Goal: Check status: Check status

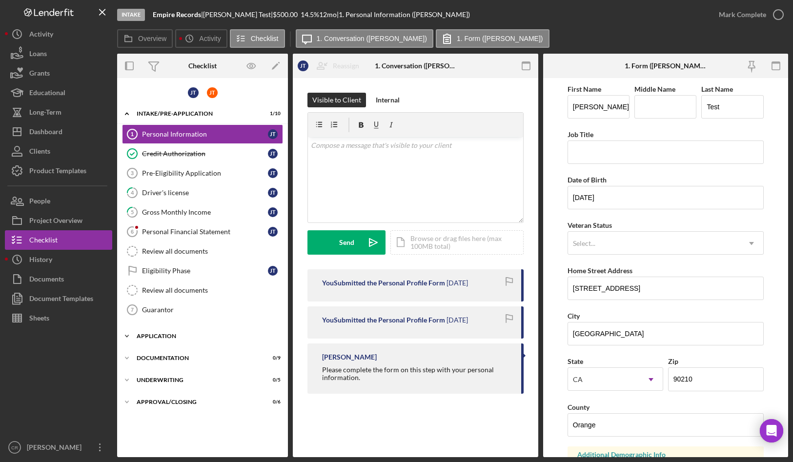
click at [169, 335] on div "Application" at bounding box center [206, 336] width 139 height 6
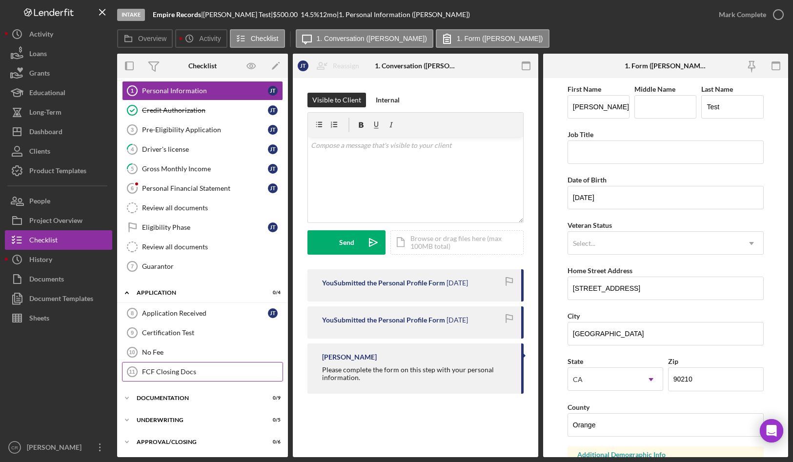
click at [182, 370] on div "FCF Closing Docs" at bounding box center [212, 372] width 141 height 8
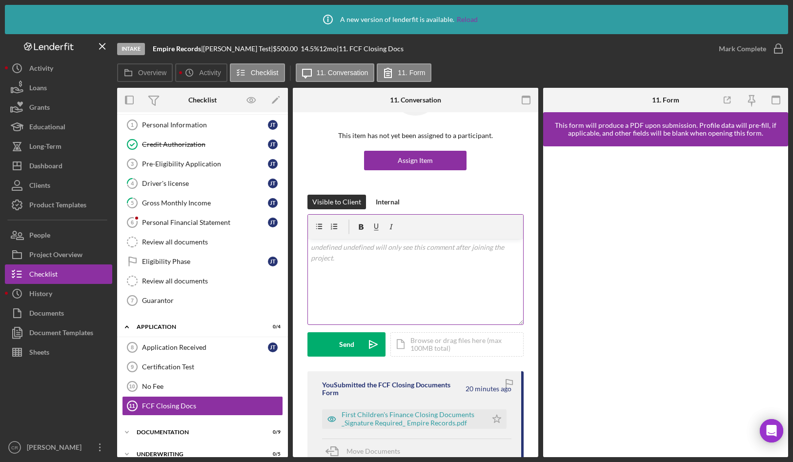
scroll to position [96, 0]
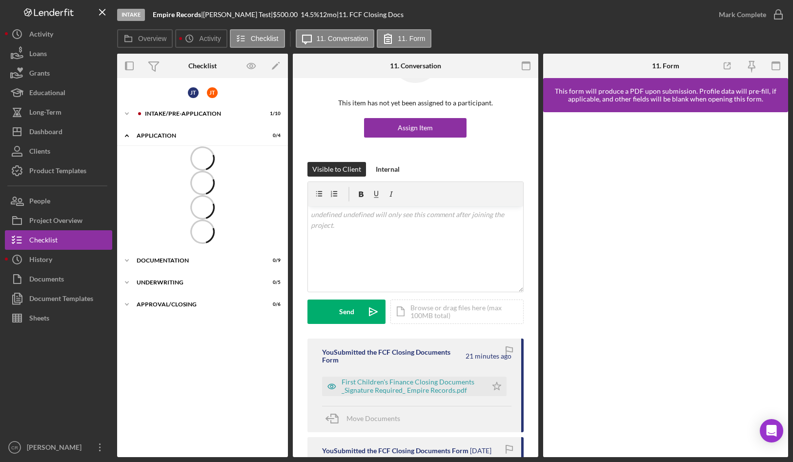
scroll to position [166, 0]
